Goal: Transaction & Acquisition: Purchase product/service

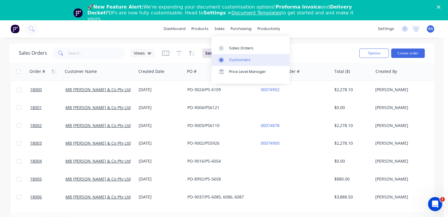
click at [231, 59] on div "Customers" at bounding box center [239, 59] width 21 height 5
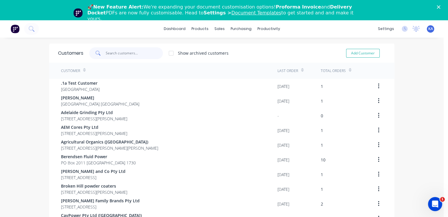
click at [138, 54] on input "text" at bounding box center [134, 53] width 57 height 12
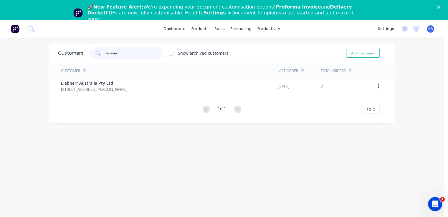
type input "liebherr"
click at [149, 100] on div "Customer Last Order Total Orders Liebherr Australia Pty Ltd [STREET_ADDRESS][PE…" at bounding box center [221, 88] width 345 height 51
click at [359, 52] on button "Add Customer" at bounding box center [363, 53] width 34 height 9
select select "AU"
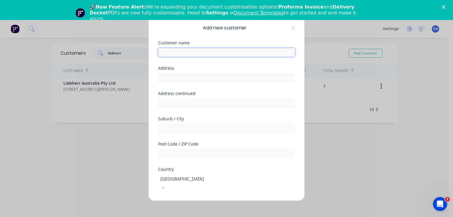
click at [168, 51] on input "text" at bounding box center [226, 52] width 137 height 9
type input "Liebherr Earth Moving"
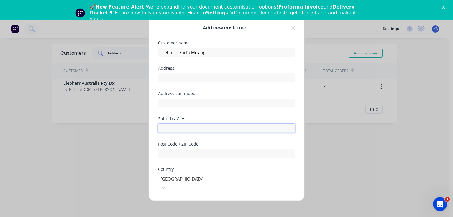
click at [176, 130] on input "text" at bounding box center [226, 128] width 137 height 9
type input "S"
click at [218, 112] on div "Address continued" at bounding box center [226, 104] width 137 height 25
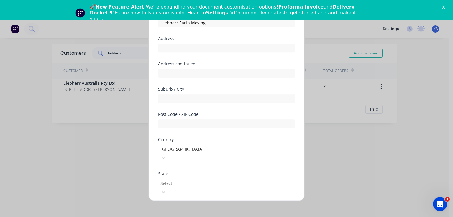
scroll to position [88, 0]
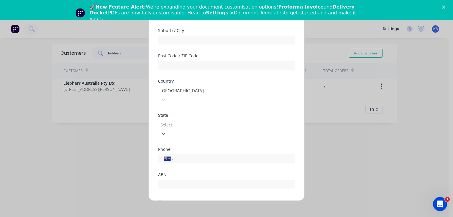
click at [179, 121] on div at bounding box center [202, 124] width 85 height 7
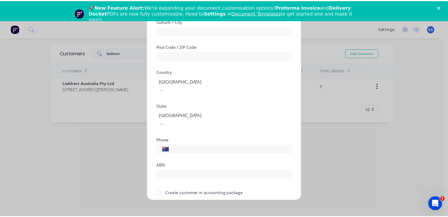
scroll to position [103, 0]
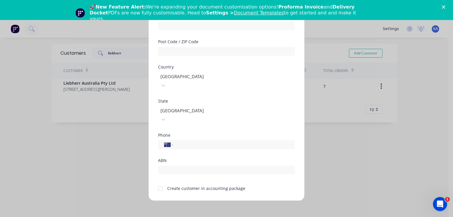
click at [161, 183] on div at bounding box center [160, 189] width 12 height 12
click at [200, 201] on button "Save" at bounding box center [208, 205] width 32 height 9
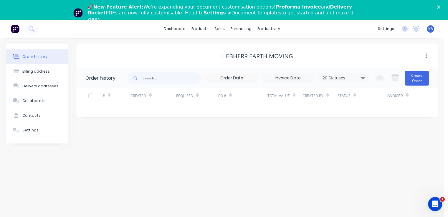
click at [222, 104] on div "# Created Required PO # Total Value Created By Status Invoiced" at bounding box center [254, 99] width 354 height 23
click at [224, 103] on div "PO #" at bounding box center [242, 96] width 49 height 16
click at [414, 75] on button "Create Order" at bounding box center [417, 78] width 24 height 15
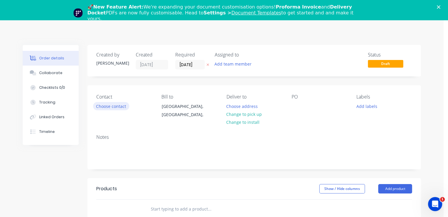
click at [116, 108] on button "Choose contact" at bounding box center [111, 106] width 36 height 8
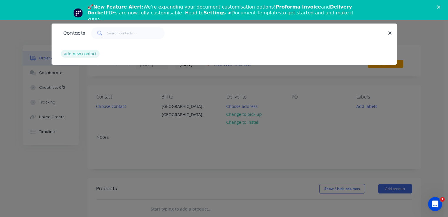
click at [94, 53] on button "add new contact" at bounding box center [80, 54] width 39 height 8
select select "AU"
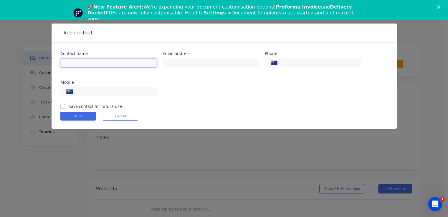
click at [93, 60] on input "text" at bounding box center [108, 63] width 96 height 9
type input "[PERSON_NAME]"
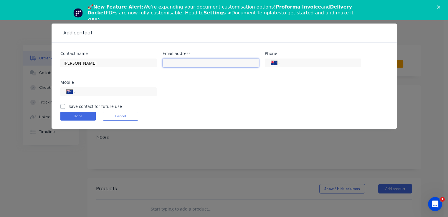
click at [189, 64] on input "text" at bounding box center [211, 63] width 96 height 9
click at [69, 108] on label "Save contact for future use" at bounding box center [95, 106] width 53 height 6
click at [62, 108] on input "Save contact for future use" at bounding box center [62, 106] width 5 height 6
checkbox input "true"
click at [100, 92] on input "tel" at bounding box center [115, 92] width 71 height 7
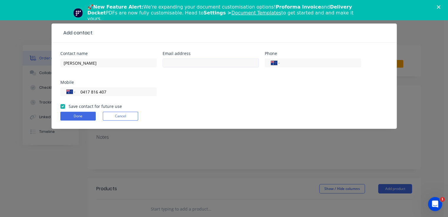
type input "0417 816 407"
click at [178, 65] on input "text" at bounding box center [211, 63] width 96 height 9
click at [169, 63] on input "text" at bounding box center [211, 63] width 96 height 9
paste input "[EMAIL_ADDRESS][DOMAIN_NAME]"
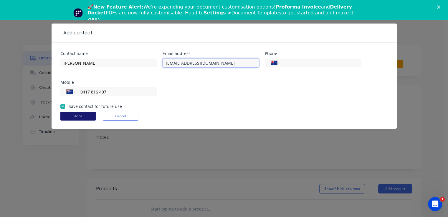
type input "[EMAIL_ADDRESS][DOMAIN_NAME]"
click at [77, 117] on button "Done" at bounding box center [77, 116] width 35 height 9
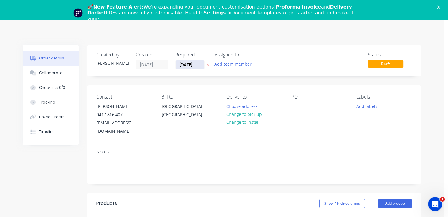
click at [200, 65] on input "[DATE]" at bounding box center [190, 64] width 29 height 9
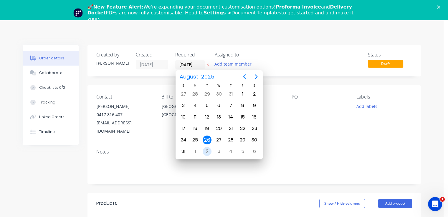
click at [207, 149] on div "2" at bounding box center [207, 151] width 9 height 9
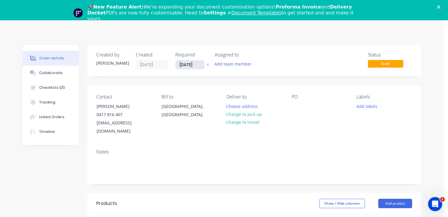
click at [197, 65] on input "[DATE]" at bounding box center [190, 64] width 29 height 9
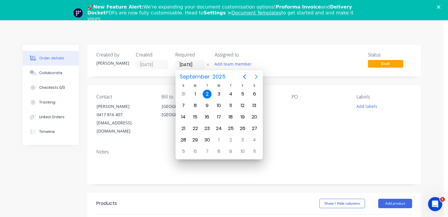
click at [255, 77] on icon "Next page" at bounding box center [256, 76] width 7 height 7
click at [245, 76] on icon "Previous page" at bounding box center [244, 77] width 3 height 5
click at [240, 92] on div "5" at bounding box center [242, 94] width 9 height 9
type input "[DATE]"
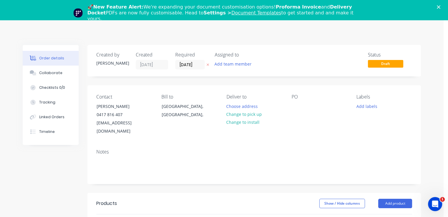
click at [441, 6] on icon "Close" at bounding box center [439, 7] width 4 height 4
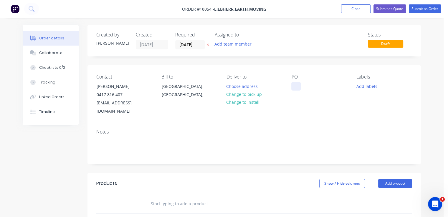
click at [298, 87] on div at bounding box center [295, 86] width 9 height 9
click at [290, 113] on div "Contact [PERSON_NAME] [PHONE_NUMBER] [EMAIL_ADDRESS][DOMAIN_NAME] Bill to [GEOG…" at bounding box center [255, 94] width 334 height 59
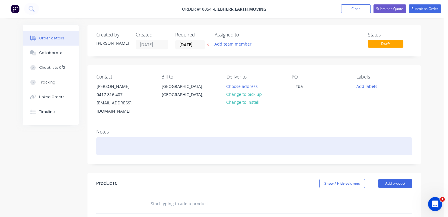
click at [113, 143] on div at bounding box center [254, 147] width 316 height 18
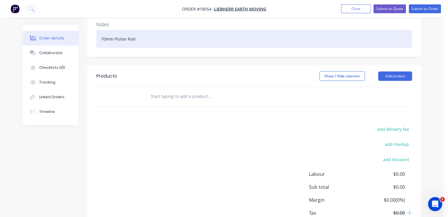
scroll to position [118, 0]
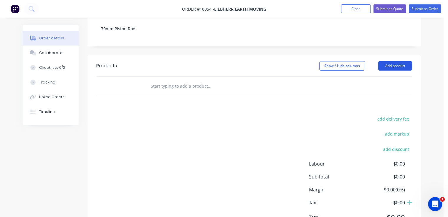
click at [392, 65] on button "Add product" at bounding box center [395, 65] width 34 height 9
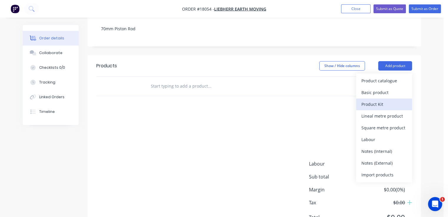
click at [377, 102] on div "Product Kit" at bounding box center [384, 104] width 45 height 9
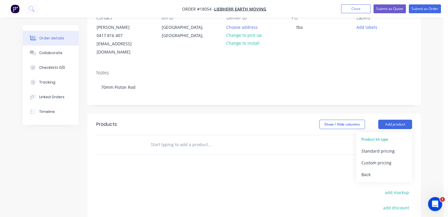
scroll to position [58, 0]
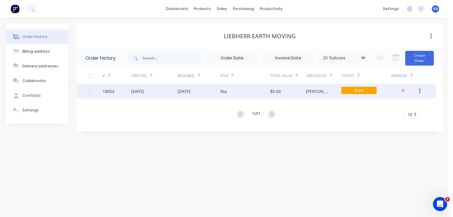
click at [318, 89] on div "[PERSON_NAME]" at bounding box center [324, 91] width 36 height 15
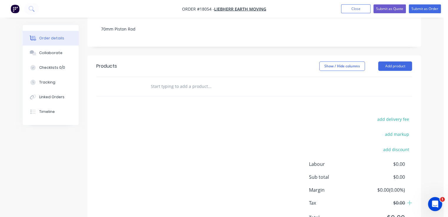
scroll to position [118, 0]
click at [397, 65] on button "Add product" at bounding box center [395, 65] width 34 height 9
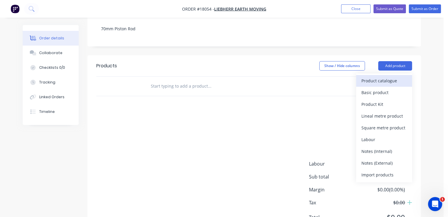
click at [389, 79] on div "Product catalogue" at bounding box center [384, 81] width 45 height 9
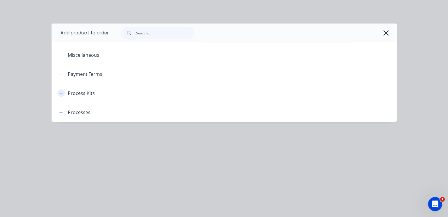
click at [61, 92] on icon "button" at bounding box center [61, 93] width 4 height 4
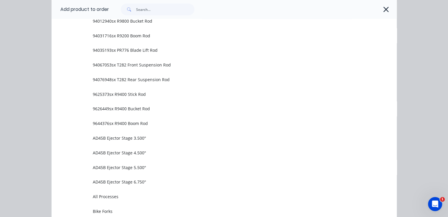
scroll to position [383, 0]
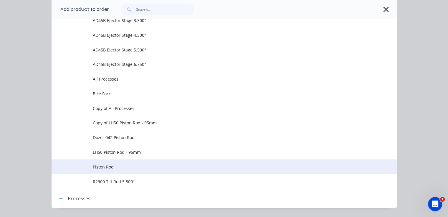
click at [105, 166] on span "Piston Rod" at bounding box center [214, 167] width 243 height 6
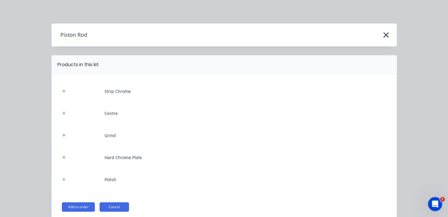
scroll to position [26, 0]
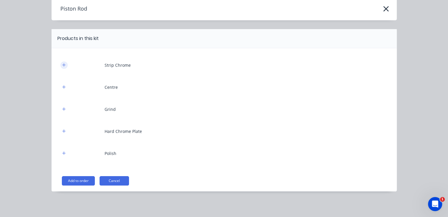
click at [62, 66] on icon "button" at bounding box center [64, 65] width 4 height 4
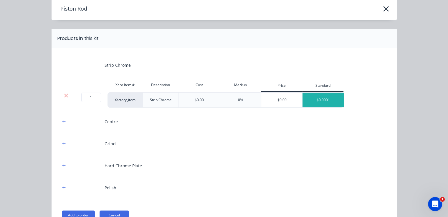
scroll to position [56, 0]
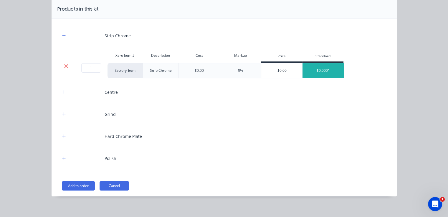
click at [61, 65] on div at bounding box center [66, 66] width 11 height 6
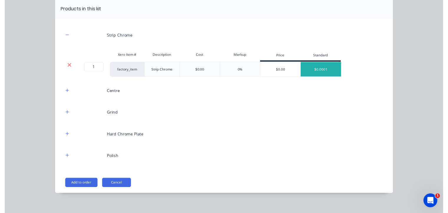
scroll to position [4, 0]
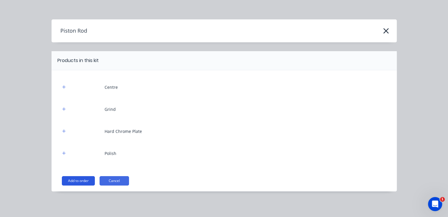
click at [75, 179] on button "Add to order" at bounding box center [78, 181] width 33 height 9
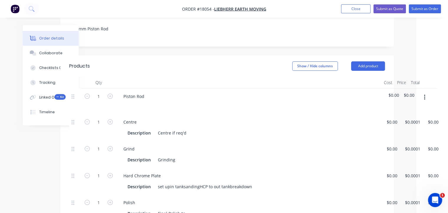
scroll to position [118, 35]
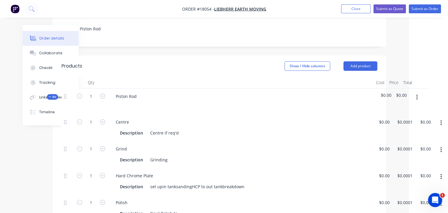
click at [441, 123] on icon "button" at bounding box center [441, 123] width 1 height 6
click at [405, 159] on div "Delete" at bounding box center [420, 162] width 45 height 9
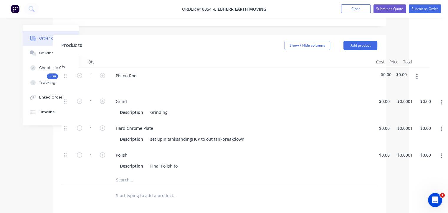
scroll to position [147, 35]
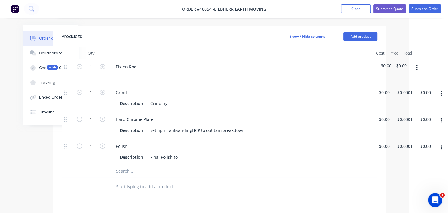
click at [439, 92] on button "button" at bounding box center [441, 93] width 14 height 11
click at [441, 91] on icon "button" at bounding box center [441, 93] width 1 height 6
click at [410, 131] on div "Delete" at bounding box center [420, 132] width 45 height 9
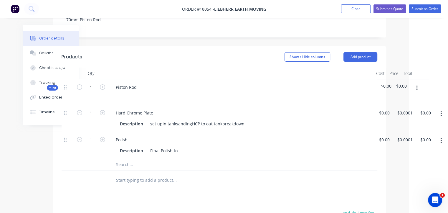
scroll to position [118, 35]
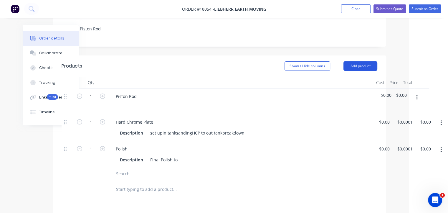
click at [354, 66] on button "Add product" at bounding box center [361, 65] width 34 height 9
click at [292, 122] on div "Hard Chrome Plate" at bounding box center [241, 122] width 260 height 9
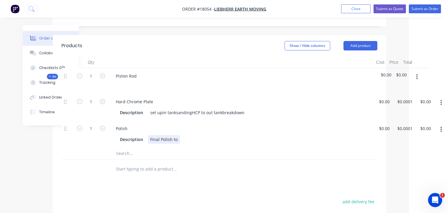
scroll to position [147, 35]
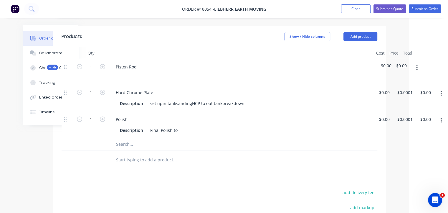
click at [138, 159] on input "text" at bounding box center [175, 160] width 118 height 12
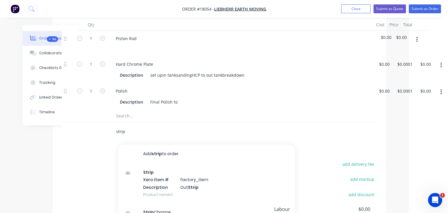
scroll to position [177, 35]
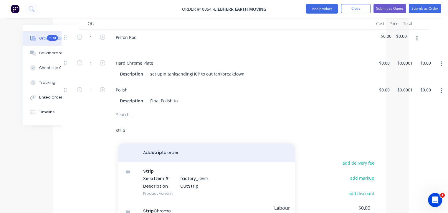
type input "strip"
click at [150, 151] on button "Add strip to order" at bounding box center [206, 152] width 177 height 19
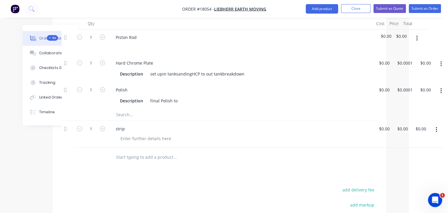
click at [144, 157] on input "text" at bounding box center [175, 157] width 118 height 12
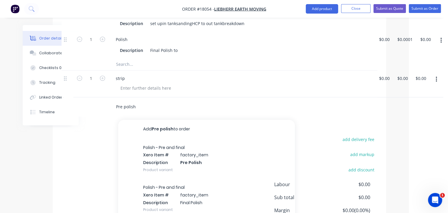
scroll to position [236, 35]
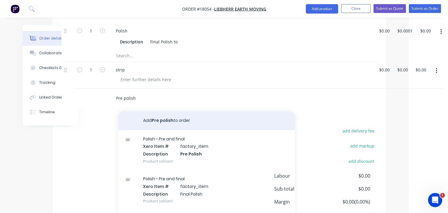
type input "Pre polish"
click at [172, 119] on button "Add Pre polish to order" at bounding box center [206, 120] width 177 height 19
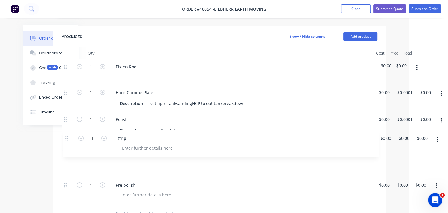
scroll to position [147, 34]
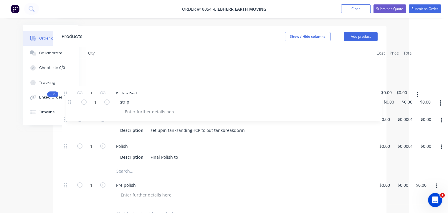
drag, startPoint x: 66, startPoint y: 159, endPoint x: 70, endPoint y: 100, distance: 59.4
click at [70, 100] on div "Kit 1 Piston Rod $0.00 $0.00 1 Hard Chrome Plate Description set upin tanksandi…" at bounding box center [220, 131] width 316 height 145
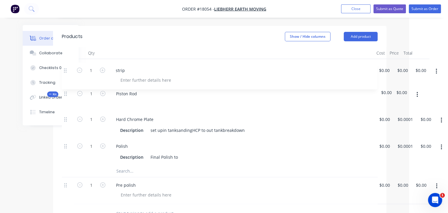
scroll to position [147, 34]
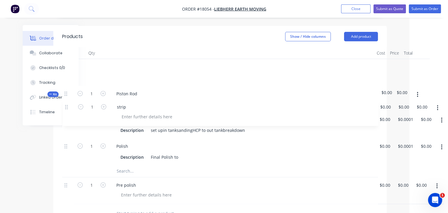
drag, startPoint x: 65, startPoint y: 66, endPoint x: 66, endPoint y: 108, distance: 41.9
click at [66, 108] on div "1 strip $0.00 $0.00 $0.00 $0.00 $0.00 $0.00 Kit 1 Piston Rod $0.00 $0.00 1 Hard…" at bounding box center [220, 131] width 316 height 145
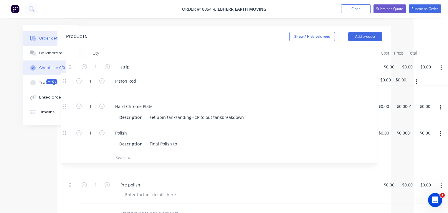
scroll to position [147, 30]
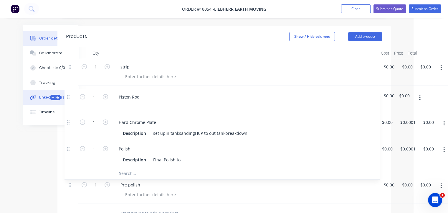
drag, startPoint x: 66, startPoint y: 93, endPoint x: 69, endPoint y: 95, distance: 3.4
click at [69, 95] on div "Order details Collaborate Checklists 0/0 Tracking Linked Orders Timeline Order …" at bounding box center [192, 125] width 410 height 495
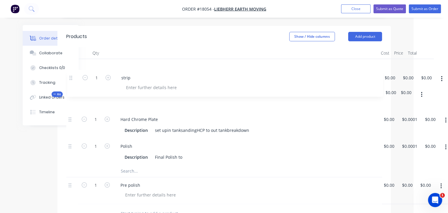
scroll to position [147, 30]
drag, startPoint x: 70, startPoint y: 68, endPoint x: 71, endPoint y: 101, distance: 33.3
click at [71, 101] on div "1 strip $0.00 $0.00 $0.00 $0.00 $0.00 $0.00 Kit 1 Piston Rod $0.00 $0.00 1 Hard…" at bounding box center [225, 131] width 316 height 145
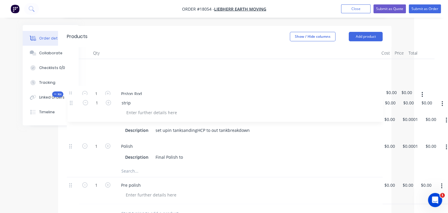
drag, startPoint x: 70, startPoint y: 66, endPoint x: 71, endPoint y: 105, distance: 38.6
click at [71, 105] on div "1 strip $0.00 $0.00 $0.00 $0.00 $0.00 $0.00 Kit 1 Piston Rod $0.00 $0.00 1 Hard…" at bounding box center [225, 131] width 316 height 145
drag, startPoint x: 70, startPoint y: 66, endPoint x: 75, endPoint y: 110, distance: 44.3
click at [75, 110] on div "1 strip $0.00 $0.00 $0.00 $0.00 $0.00 $0.00 Kit 1 Piston Rod $0.00 $0.00 1 Hard…" at bounding box center [225, 131] width 316 height 145
click at [190, 112] on div "Hard Chrome Plate Description set upin tanksandingHCP to out tankbreakdown" at bounding box center [246, 124] width 265 height 27
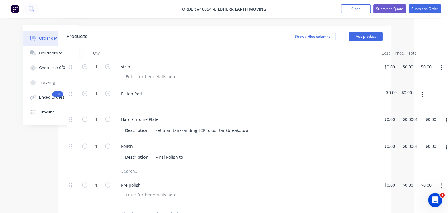
click at [444, 68] on button "button" at bounding box center [442, 67] width 14 height 11
click at [405, 118] on div "Delete" at bounding box center [420, 118] width 45 height 9
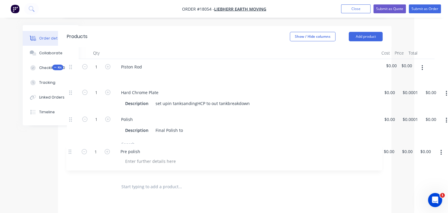
scroll to position [147, 29]
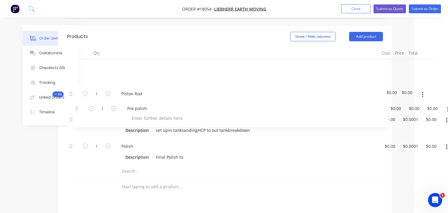
drag, startPoint x: 71, startPoint y: 159, endPoint x: 77, endPoint y: 107, distance: 52.2
click at [77, 107] on div "Kit 1 Piston Rod $0.00 $0.00 1 Hard Chrome Plate Description set upin tanksandi…" at bounding box center [225, 118] width 316 height 118
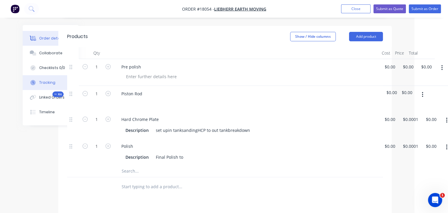
scroll to position [147, 29]
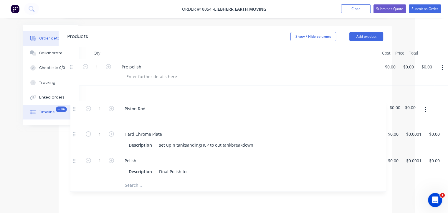
drag, startPoint x: 70, startPoint y: 94, endPoint x: 75, endPoint y: 109, distance: 15.2
click at [75, 109] on div "Order details Collaborate Checklists 0/0 Tracking Linked Orders Timeline Order …" at bounding box center [193, 112] width 410 height 469
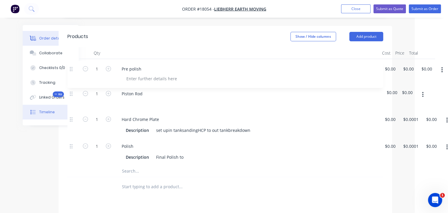
scroll to position [147, 29]
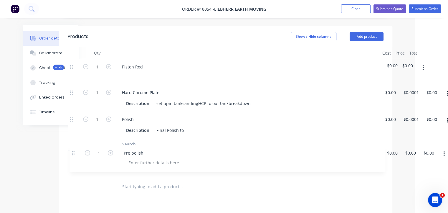
drag, startPoint x: 70, startPoint y: 72, endPoint x: 72, endPoint y: 152, distance: 80.2
click at [73, 153] on div "1 Pre polish $0.00 $0.00 $0.00 $0.00 $0.00 $0.00 Kit 1 Piston Rod $0.00 $0.00 1…" at bounding box center [226, 118] width 316 height 118
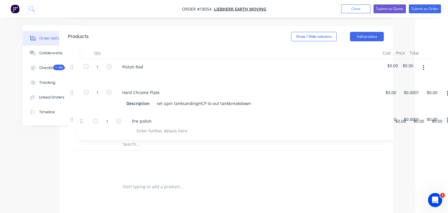
drag, startPoint x: 73, startPoint y: 146, endPoint x: 82, endPoint y: 117, distance: 30.9
click at [82, 117] on div "Kit 1 Piston Rod $0.00 $0.00 1 Hard Chrome Plate Description set upin tanksandi…" at bounding box center [226, 118] width 316 height 118
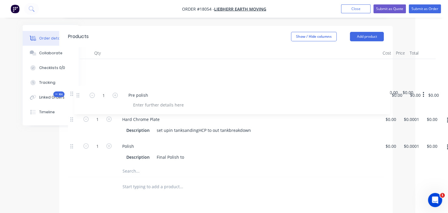
drag, startPoint x: 69, startPoint y: 140, endPoint x: 78, endPoint y: 93, distance: 48.5
click at [78, 93] on div "Kit 1 Piston Rod $0.00 $0.00 1 Hard Chrome Plate Description set upin tanksandi…" at bounding box center [226, 118] width 316 height 118
click at [78, 93] on div at bounding box center [74, 98] width 12 height 26
click at [271, 108] on div "Piston Rod" at bounding box center [247, 99] width 265 height 26
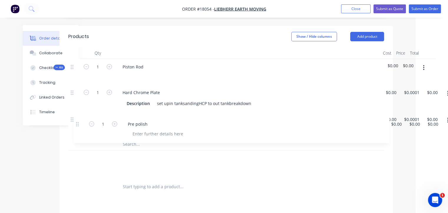
drag, startPoint x: 72, startPoint y: 66, endPoint x: 78, endPoint y: 126, distance: 60.1
click at [78, 126] on div "1 Pre polish $0.00 $0.00 $0.00 $0.00 $0.00 $0.00 Kit 1 Piston Rod $0.00 $0.00 1…" at bounding box center [226, 118] width 316 height 118
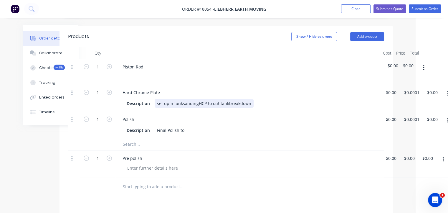
click at [169, 103] on div "set upin tanksandingHCP to out tankbreakdown" at bounding box center [204, 103] width 99 height 9
click at [168, 103] on div "set upin tanksandingHCP to out tankbreakdown" at bounding box center [204, 103] width 99 height 9
click at [182, 102] on div "set upin tanksandingHCP to out tankbreakdown" at bounding box center [204, 103] width 99 height 9
click at [169, 103] on div "set upin tanksandingHCP to out tankbreakdown" at bounding box center [204, 103] width 99 height 9
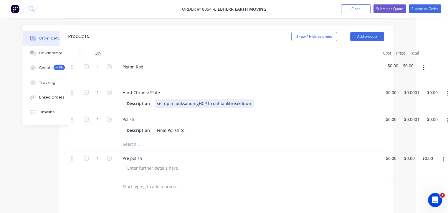
click at [168, 103] on div "set upin tanksandingHCP to out tankbreakdown" at bounding box center [204, 103] width 99 height 9
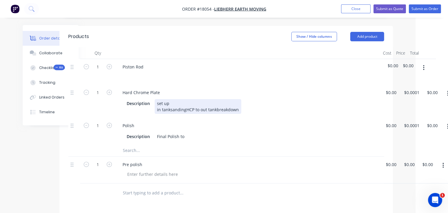
drag, startPoint x: 170, startPoint y: 109, endPoint x: 174, endPoint y: 116, distance: 7.6
click at [170, 110] on div "set up in tanksandingHCP to out tankbreakdown" at bounding box center [198, 106] width 87 height 15
click at [211, 116] on div "Hard Chrome Plate Description set upin tanksandingHCP to out tankbreakdown" at bounding box center [248, 101] width 265 height 33
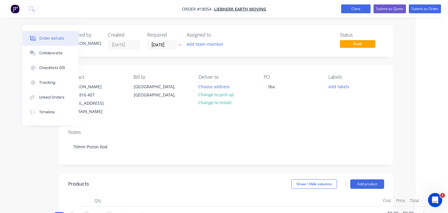
click at [357, 9] on button "Close" at bounding box center [355, 8] width 29 height 9
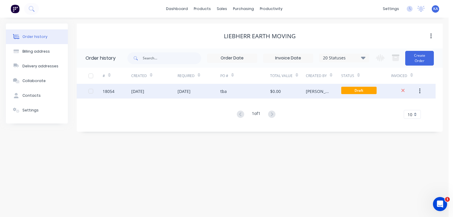
click at [205, 90] on div "[DATE]" at bounding box center [198, 91] width 43 height 15
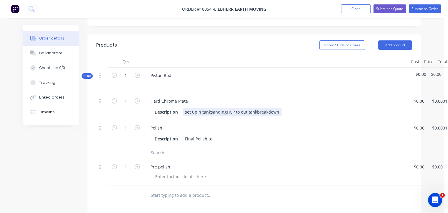
scroll to position [147, 0]
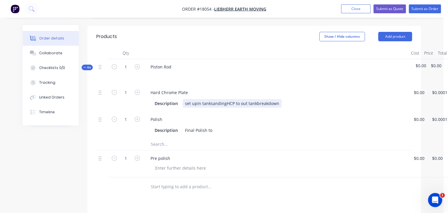
click at [197, 105] on div "set upin tanksandingHCP to out tankbreakdown" at bounding box center [232, 103] width 99 height 9
click at [196, 103] on div "set upin tanksandingHCP to out tankbreakdown" at bounding box center [232, 103] width 99 height 9
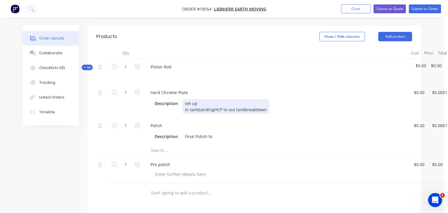
click at [198, 109] on div "set up in tanksandingHCP to out tankbreakdown" at bounding box center [226, 106] width 87 height 15
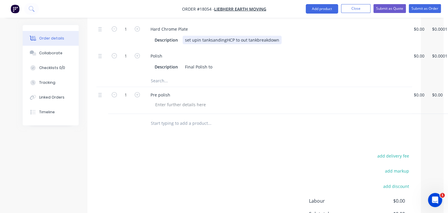
scroll to position [177, 0]
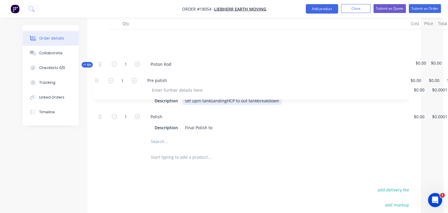
drag, startPoint x: 100, startPoint y: 133, endPoint x: 96, endPoint y: 76, distance: 56.7
click at [96, 76] on div "Kit 1 Piston Rod $0.00 $0.00 1 Hard Chrome Plate Description set upin tanksandi…" at bounding box center [254, 88] width 316 height 118
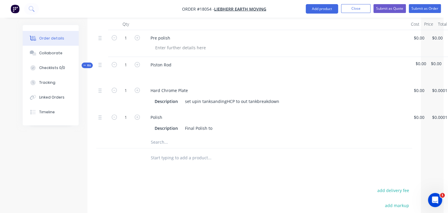
scroll to position [176, 0]
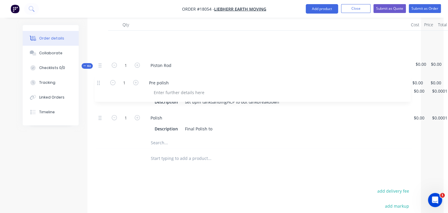
drag, startPoint x: 99, startPoint y: 37, endPoint x: 98, endPoint y: 84, distance: 47.2
click at [98, 84] on div "1 Pre polish $0.00 $0.00 $0.00 $0.00 $0.00 $0.00 Kit 1 Piston Rod $0.00 $0.00 1…" at bounding box center [254, 90] width 316 height 118
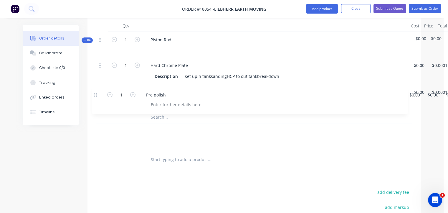
drag, startPoint x: 99, startPoint y: 39, endPoint x: 94, endPoint y: 97, distance: 58.5
click at [94, 97] on div "Qty Cost Price Total 1 Pre polish $0.00 $0.00 $0.00 $0.00 $0.00 $0.00 Kit 1 Pis…" at bounding box center [255, 94] width 334 height 149
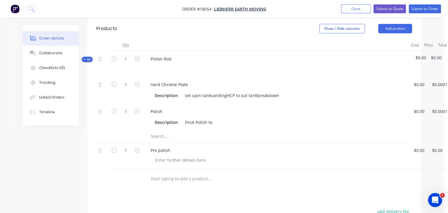
scroll to position [145, 0]
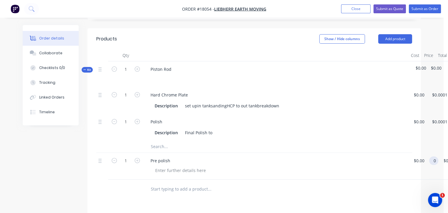
click at [412, 167] on div "1 Pre polish $0.00 $0.00 0 0 $0.00 $0.00" at bounding box center [254, 166] width 316 height 27
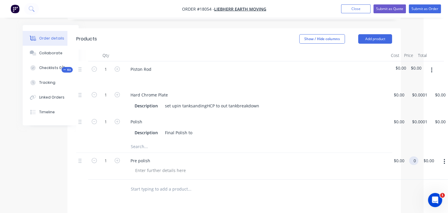
scroll to position [145, 35]
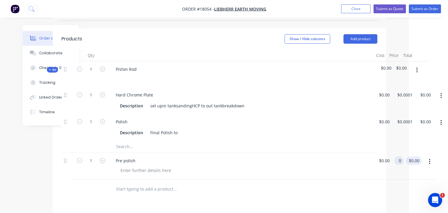
type input "$0.00"
click at [418, 165] on input "0.00" at bounding box center [420, 160] width 11 height 9
type input "001"
type input "$1.00"
click at [382, 137] on div "$0.00 $0.00" at bounding box center [383, 127] width 18 height 27
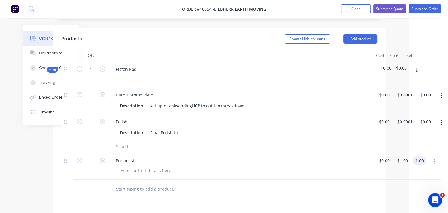
click at [422, 165] on input "1.00" at bounding box center [420, 160] width 11 height 9
type input "0.001"
type input "$0.00"
click at [396, 148] on div "Order details Collaborate Checklists 0/0 Tracking Linked Orders Timeline Order …" at bounding box center [187, 102] width 444 height 494
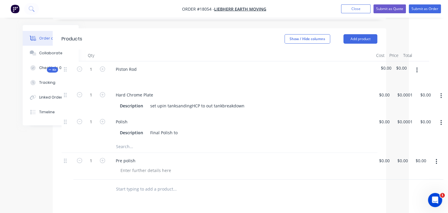
scroll to position [146, 34]
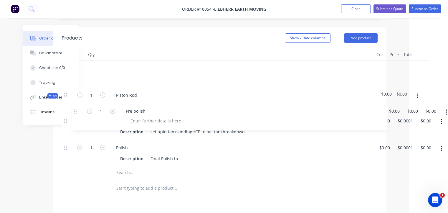
drag, startPoint x: 66, startPoint y: 166, endPoint x: 76, endPoint y: 109, distance: 58.0
click at [76, 109] on div "Kit 1 Piston Rod $0.00 $0.00 1 Hard Chrome Plate Description set upin tanksandi…" at bounding box center [220, 119] width 316 height 118
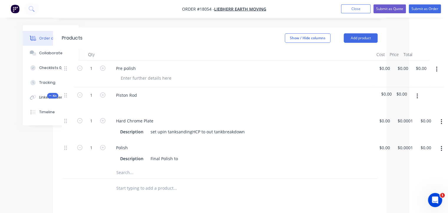
scroll to position [146, 34]
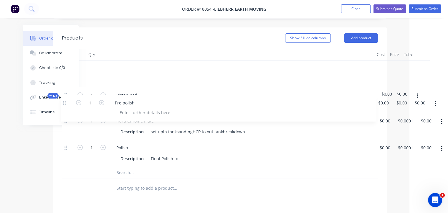
drag, startPoint x: 66, startPoint y: 69, endPoint x: 65, endPoint y: 105, distance: 36.3
click at [65, 105] on div "1 Pre polish $0.00 $0.00 $0.00 $0.00 $0.00 $0.00 Kit 1 Piston Rod $0.00 $0.00 1…" at bounding box center [220, 119] width 316 height 118
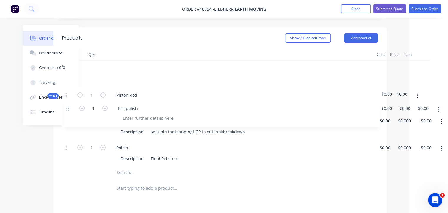
drag, startPoint x: 65, startPoint y: 70, endPoint x: 67, endPoint y: 113, distance: 43.1
click at [67, 113] on div "1 Pre polish $0.00 $0.00 $0.00 $0.00 $0.00 $0.00 Kit 1 Piston Rod $0.00 $0.00 1…" at bounding box center [220, 119] width 316 height 118
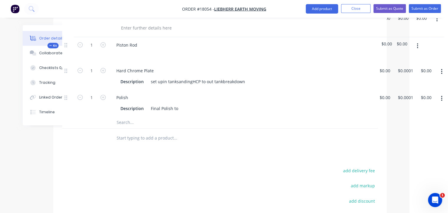
scroll to position [205, 34]
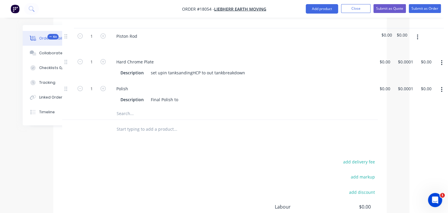
click at [123, 119] on input "text" at bounding box center [175, 114] width 118 height 12
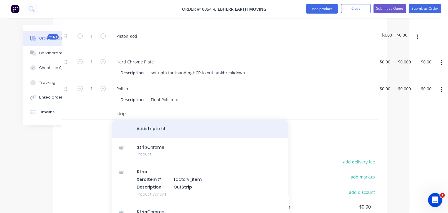
type input "strip"
click at [145, 134] on button "Add strip to kit" at bounding box center [200, 128] width 177 height 19
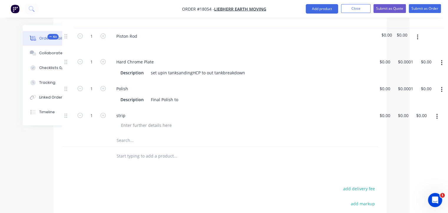
scroll to position [205, 34]
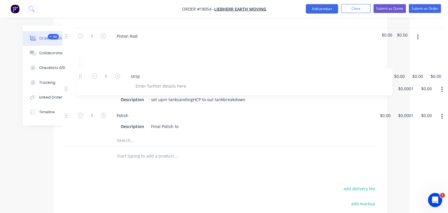
drag, startPoint x: 66, startPoint y: 120, endPoint x: 81, endPoint y: 72, distance: 50.8
click at [81, 72] on div "Order details Collaborate Checklists 0/0 Tracking Linked Orders Timeline Order …" at bounding box center [188, 67] width 410 height 495
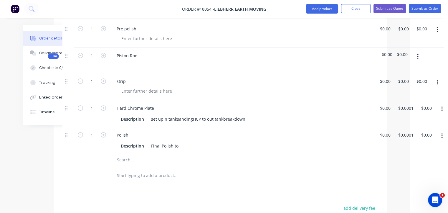
scroll to position [175, 34]
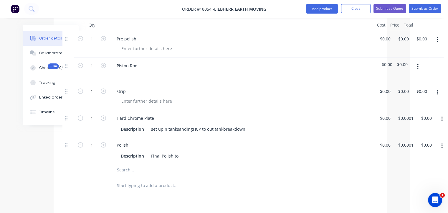
click at [437, 38] on icon "button" at bounding box center [437, 40] width 1 height 6
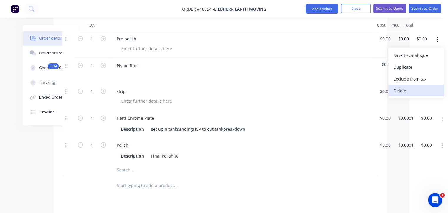
click at [406, 88] on div "Delete" at bounding box center [416, 90] width 45 height 9
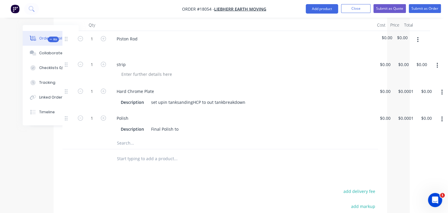
click at [134, 147] on input "text" at bounding box center [176, 143] width 118 height 12
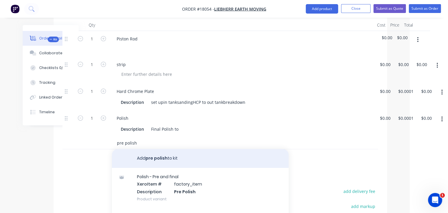
type input "pre polish"
click at [162, 165] on button "Add pre polish to kit" at bounding box center [200, 158] width 177 height 19
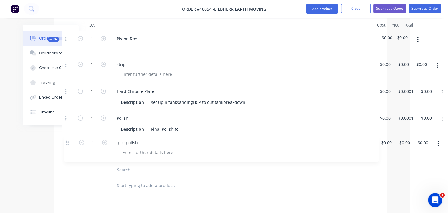
scroll to position [175, 34]
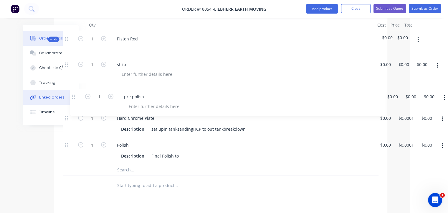
drag, startPoint x: 66, startPoint y: 151, endPoint x: 75, endPoint y: 97, distance: 55.3
click at [75, 97] on div "Order details Collaborate Checklists 0/0 Tracking Linked Orders Timeline Order …" at bounding box center [188, 97] width 410 height 495
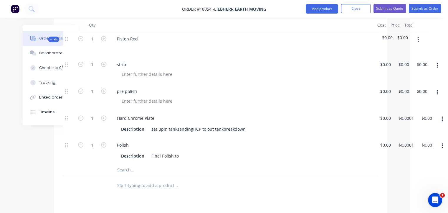
click at [151, 38] on div "Piston Rod" at bounding box center [242, 44] width 265 height 26
click at [142, 38] on div "Piston Rod" at bounding box center [242, 44] width 265 height 26
click at [138, 38] on div "Piston Rod" at bounding box center [127, 38] width 30 height 9
click at [141, 74] on div at bounding box center [147, 74] width 60 height 9
click at [149, 99] on div at bounding box center [147, 101] width 60 height 9
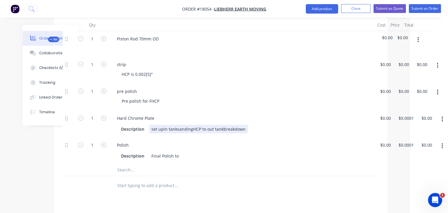
click at [163, 129] on div "set upin tanksandingHCP to out tankbreakdown" at bounding box center [198, 129] width 99 height 9
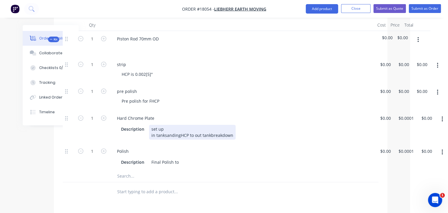
click at [164, 135] on div "set up in tanksandingHCP to out tankbreakdown" at bounding box center [192, 132] width 87 height 15
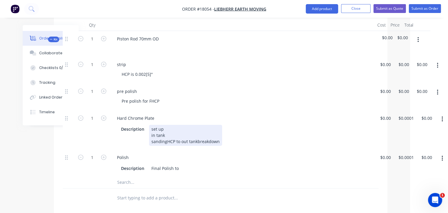
click at [166, 140] on div "set up in tank sandingHCP to out tankbreakdown" at bounding box center [185, 135] width 73 height 21
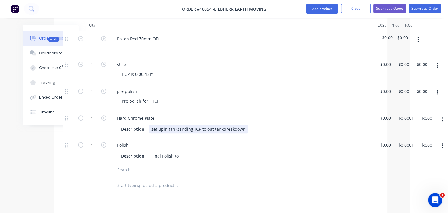
click at [162, 128] on div "set upin tanksandingHCP to out tankbreakdown" at bounding box center [198, 129] width 99 height 9
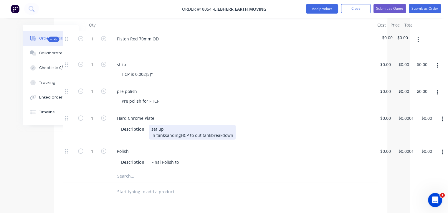
click at [163, 137] on div "set up in tanksandingHCP to out tankbreakdown" at bounding box center [192, 132] width 87 height 15
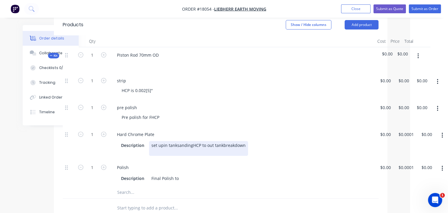
scroll to position [146, 34]
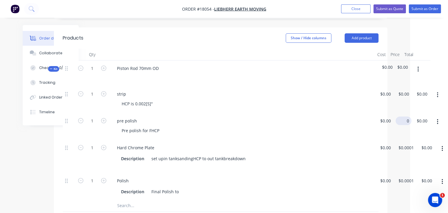
click at [379, 121] on div "1 pre polish Pre polish for FHCP $0.00 $0.00 0 $0.00 $0.00 $0.00" at bounding box center [221, 126] width 316 height 27
type input "$0.0001"
click at [343, 117] on div "pre polish" at bounding box center [242, 120] width 260 height 9
click at [379, 94] on div "1 strip HCP is 0.002[5]" $0.00 $0.00 0 0 $0.00 $0.00" at bounding box center [221, 99] width 316 height 27
type input "$0.0001"
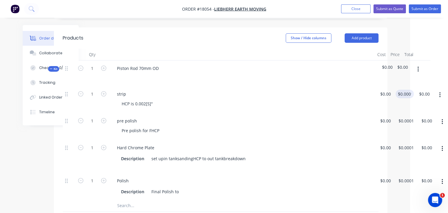
click at [368, 106] on div "HCP is 0.002[5]"" at bounding box center [245, 103] width 256 height 9
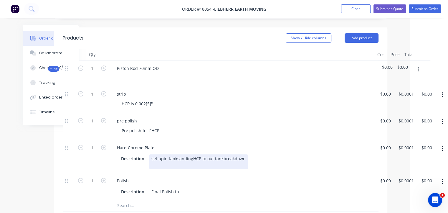
click at [163, 158] on div "set upin tanksandingHCP to out tankbreakdown" at bounding box center [198, 161] width 99 height 15
click at [162, 159] on div "set upin tanksandingHCP to out tankbreakdown" at bounding box center [198, 161] width 99 height 15
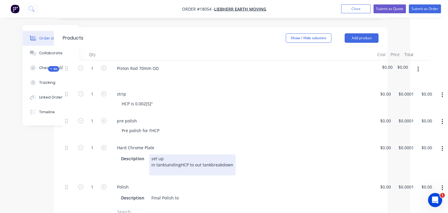
click at [164, 164] on div "set up in tanksandingHCP to out tankbreakdown" at bounding box center [192, 164] width 87 height 21
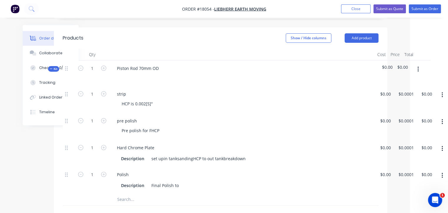
click at [186, 97] on div "strip" at bounding box center [242, 94] width 260 height 9
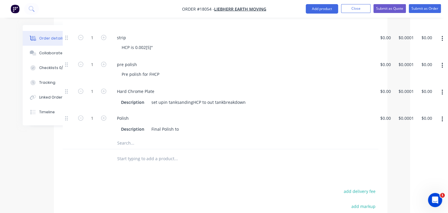
scroll to position [205, 34]
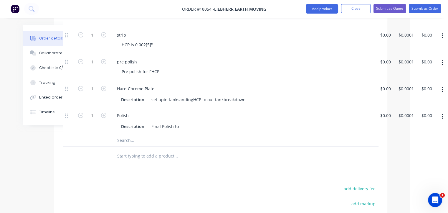
click at [444, 88] on button "button" at bounding box center [443, 89] width 14 height 11
click at [281, 94] on div "Description set upin tanksandingHCP to out tankbreakdown" at bounding box center [242, 99] width 260 height 10
click at [162, 98] on div "set upin tanksandingHCP to out tankbreakdown" at bounding box center [198, 99] width 99 height 9
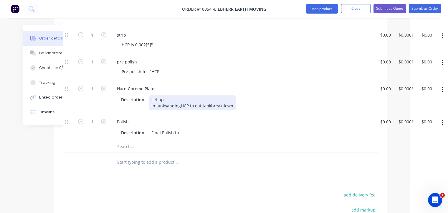
click at [164, 105] on div "set up in tanksandingHCP to out tankbreakdown" at bounding box center [192, 102] width 87 height 15
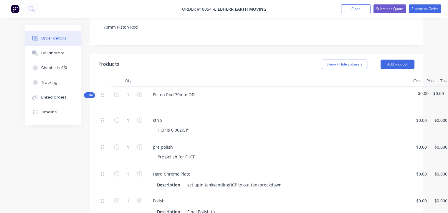
scroll to position [177, 0]
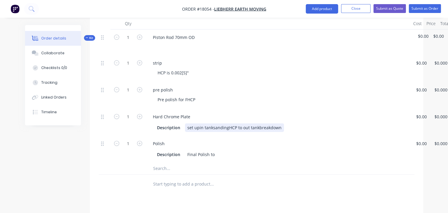
click at [198, 126] on div "set upin tanksandingHCP to out tankbreakdown" at bounding box center [234, 127] width 99 height 9
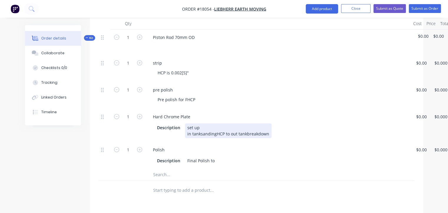
click at [199, 133] on div "set up in tanksandingHCP to out tankbreakdown" at bounding box center [228, 130] width 87 height 15
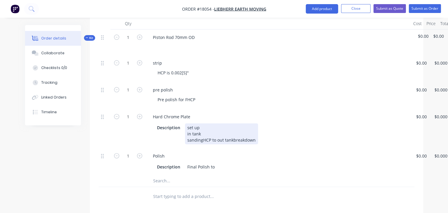
click at [202, 139] on div "set up in tank sandingHCP to out tankbreakdown" at bounding box center [221, 133] width 73 height 21
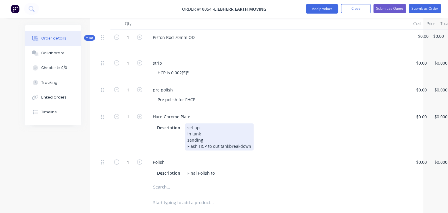
click at [212, 146] on div "set up in tank sanding Flash HCP to out tankbreakdown" at bounding box center [219, 136] width 69 height 27
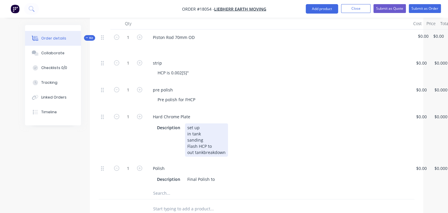
click at [202, 151] on div "set up in tank sanding Flash HCP to out tankbreakdown" at bounding box center [206, 139] width 43 height 33
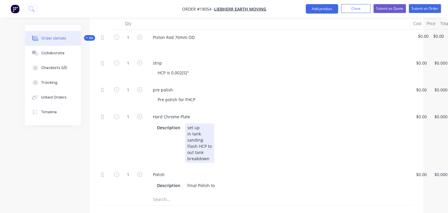
click at [212, 146] on div "set up in tank sanding Flash HCP to out tank breakdown" at bounding box center [199, 142] width 29 height 39
click at [275, 152] on div "Description set up in tank sanding Flash HCP to 2.756-0.002" out tank breakdown" at bounding box center [277, 142] width 245 height 39
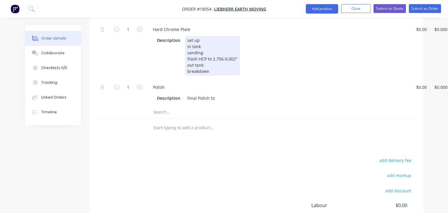
scroll to position [265, 0]
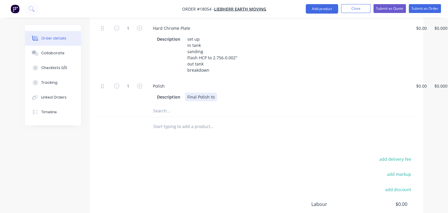
click at [221, 101] on div "Description Final Polish to" at bounding box center [277, 97] width 245 height 9
click at [229, 101] on div "Final Polish to 2.756-00.2"" at bounding box center [212, 97] width 55 height 9
click at [231, 101] on div "Final Polish to 2.756-0.2"" at bounding box center [211, 97] width 53 height 9
click at [243, 101] on div "Description Final Polish to 2.756-0.002"" at bounding box center [277, 97] width 245 height 9
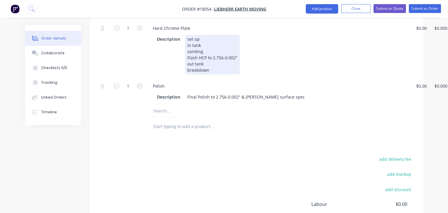
click at [269, 74] on div "Description set up in tank sanding Flash HCP to 2.756-0.002" out tank breakdown" at bounding box center [277, 54] width 245 height 39
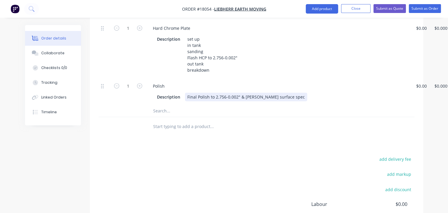
click at [265, 101] on div "Final Polish to 2.756-0.002" & Liebherr surface spec" at bounding box center [246, 97] width 122 height 9
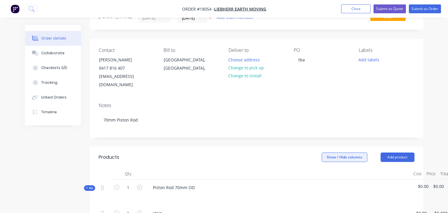
scroll to position [26, 0]
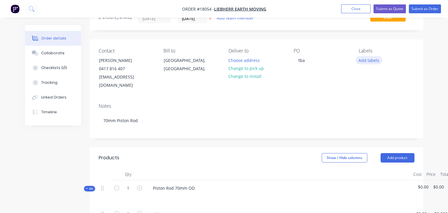
click at [368, 61] on button "Add labels" at bounding box center [369, 60] width 27 height 8
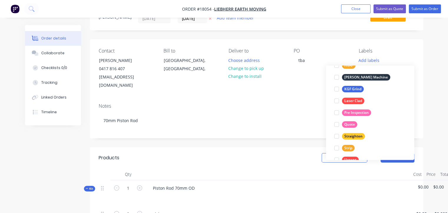
scroll to position [130, 0]
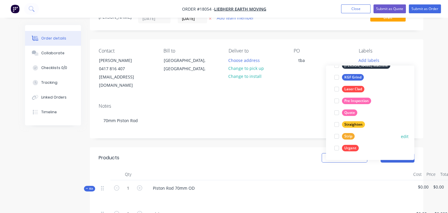
click at [349, 136] on div "Strip" at bounding box center [348, 136] width 13 height 6
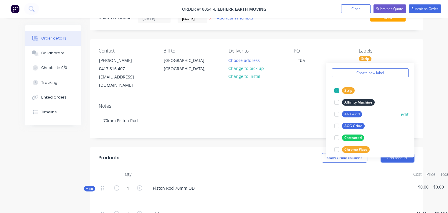
scroll to position [29, 0]
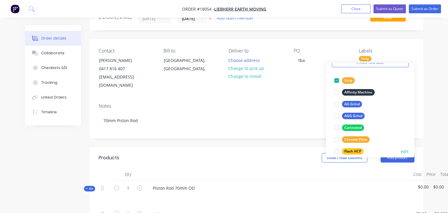
click at [356, 150] on div "Flash HCP" at bounding box center [353, 151] width 22 height 6
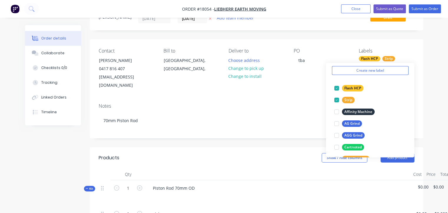
scroll to position [12, 0]
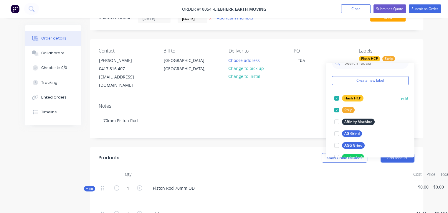
click at [337, 97] on div at bounding box center [337, 98] width 12 height 12
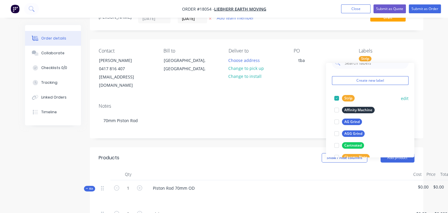
click at [335, 98] on div at bounding box center [337, 98] width 12 height 12
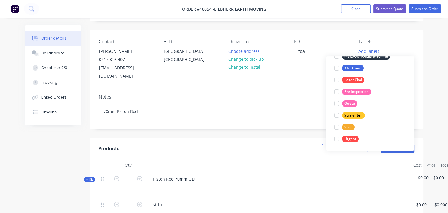
scroll to position [26, 0]
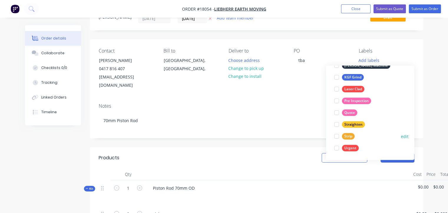
click at [347, 136] on div "Strip" at bounding box center [348, 136] width 13 height 6
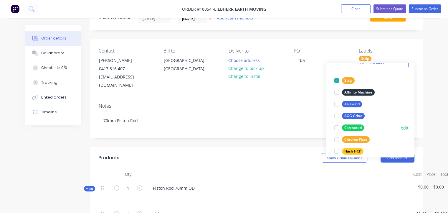
scroll to position [59, 0]
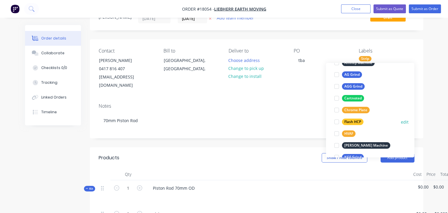
click at [352, 120] on div "Flash HCP" at bounding box center [353, 121] width 22 height 6
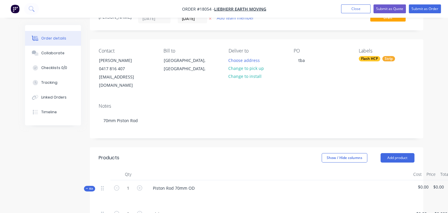
click at [304, 174] on div at bounding box center [278, 174] width 265 height 12
click at [421, 8] on button "Submit as Order" at bounding box center [425, 8] width 32 height 9
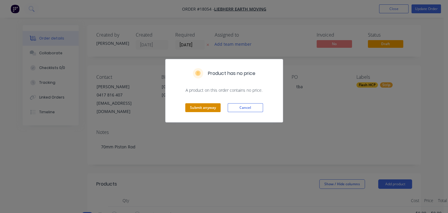
click at [215, 108] on button "Submit anyway" at bounding box center [202, 107] width 35 height 9
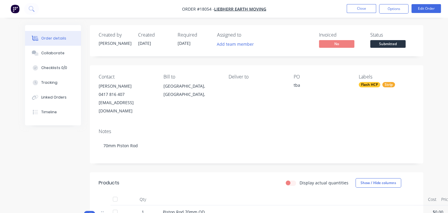
scroll to position [59, 0]
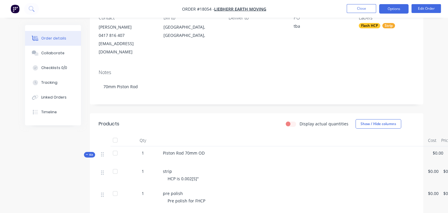
click at [397, 7] on button "Options" at bounding box center [393, 8] width 29 height 9
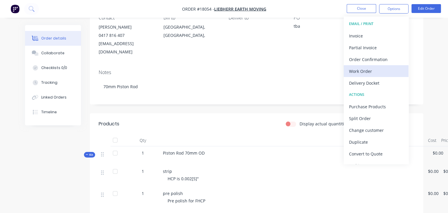
click at [359, 71] on div "Work Order" at bounding box center [376, 71] width 54 height 9
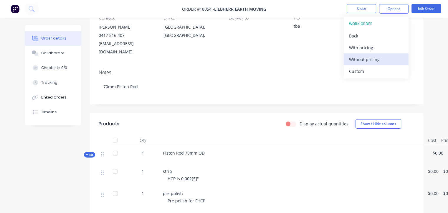
click at [353, 59] on div "Without pricing" at bounding box center [376, 59] width 54 height 9
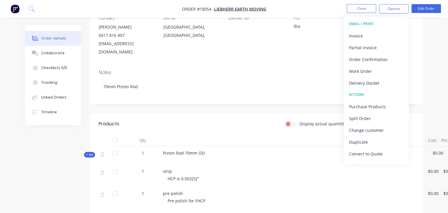
click at [297, 176] on div "HCP is 0.002[5]"" at bounding box center [296, 178] width 256 height 6
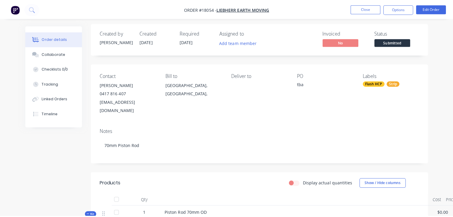
scroll to position [0, 0]
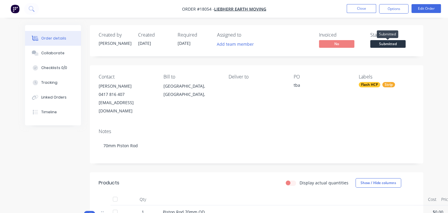
click at [377, 43] on span "Submitted" at bounding box center [387, 43] width 35 height 7
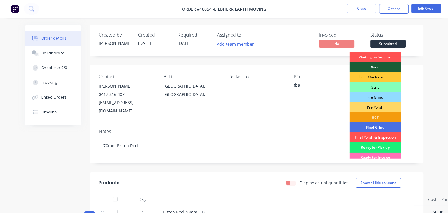
click at [375, 85] on div "Strip" at bounding box center [375, 87] width 52 height 10
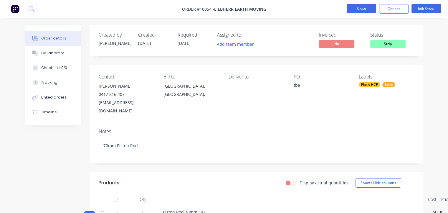
click at [355, 7] on button "Close" at bounding box center [361, 8] width 29 height 9
